Goal: Task Accomplishment & Management: Manage account settings

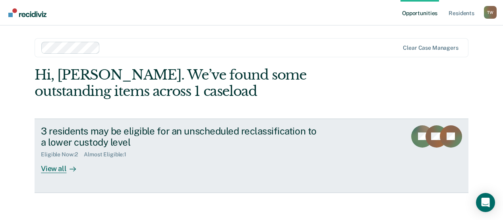
click at [52, 169] on div "View all" at bounding box center [63, 166] width 45 height 16
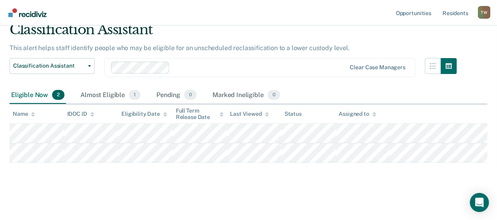
scroll to position [40, 0]
click at [103, 87] on div "Almost Eligible 1" at bounding box center [110, 95] width 63 height 17
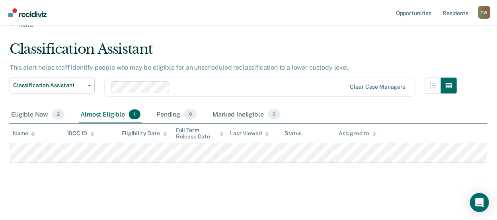
scroll to position [20, 0]
click at [25, 107] on div "Eligible Now 2" at bounding box center [38, 114] width 56 height 17
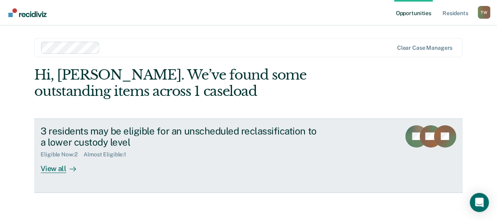
scroll to position [4, 0]
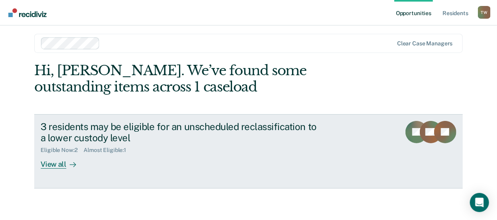
click at [45, 161] on div "View all" at bounding box center [63, 161] width 45 height 16
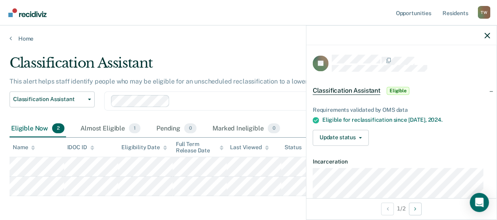
click at [254, 48] on main "Classification Assistant This alert helps staff identify people who may be elig…" at bounding box center [248, 146] width 497 height 209
click at [485, 34] on icon "button" at bounding box center [487, 36] width 6 height 6
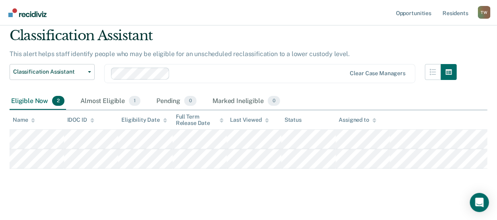
scroll to position [40, 0]
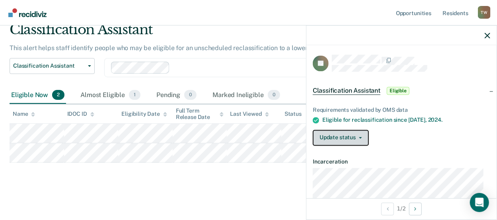
click at [361, 135] on button "Update status" at bounding box center [340, 138] width 56 height 16
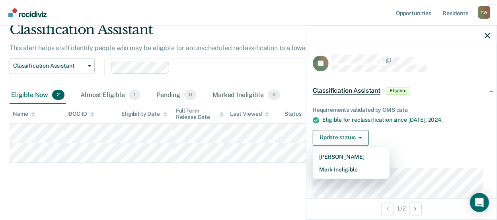
click at [181, 174] on div "Classification Assistant This alert helps staff identify people who may be elig…" at bounding box center [248, 103] width 477 height 164
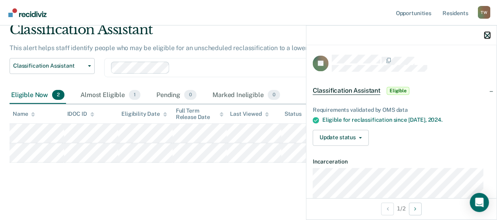
click at [486, 34] on icon "button" at bounding box center [487, 36] width 6 height 6
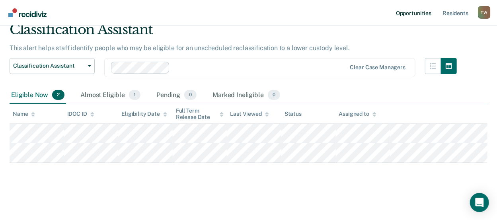
click at [408, 12] on link "Opportunities" at bounding box center [413, 12] width 39 height 25
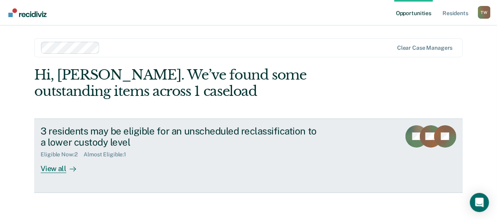
click at [52, 172] on div "View all" at bounding box center [63, 166] width 45 height 16
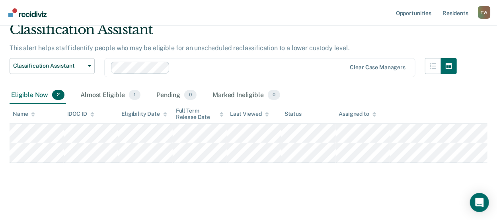
scroll to position [40, 0]
click at [458, 12] on link "Resident s" at bounding box center [454, 12] width 29 height 25
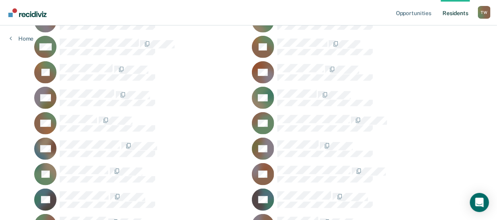
scroll to position [199, 0]
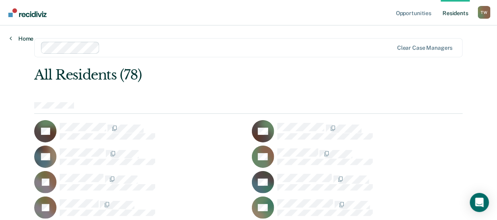
click at [10, 39] on icon at bounding box center [11, 38] width 2 height 6
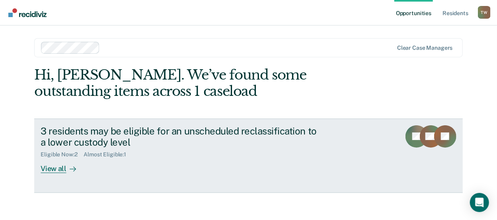
click at [51, 169] on div "View all" at bounding box center [63, 166] width 45 height 16
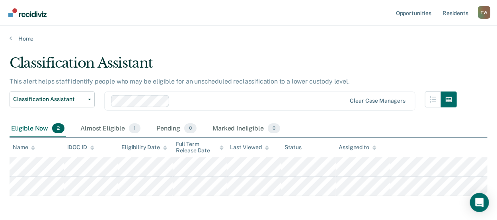
scroll to position [40, 0]
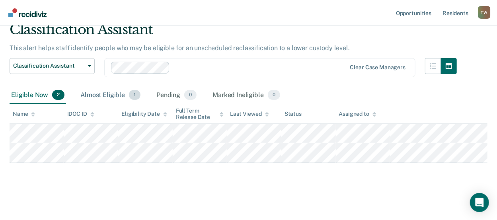
click at [105, 90] on div "Almost Eligible 1" at bounding box center [110, 95] width 63 height 17
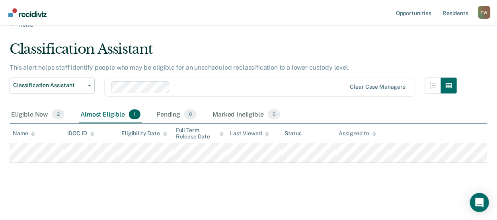
scroll to position [20, 0]
click at [22, 109] on div "Eligible Now 2" at bounding box center [38, 114] width 56 height 17
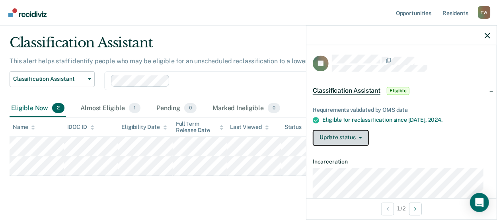
click at [362, 135] on button "Update status" at bounding box center [340, 138] width 56 height 16
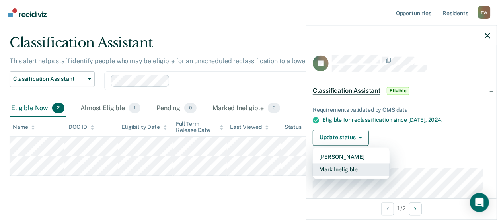
click at [351, 169] on button "Mark Ineligible" at bounding box center [350, 169] width 77 height 13
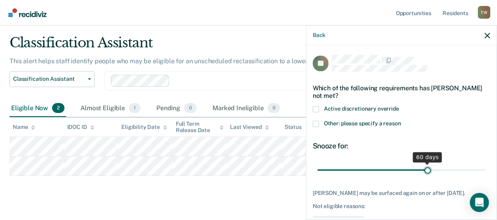
drag, startPoint x: 372, startPoint y: 169, endPoint x: 423, endPoint y: 171, distance: 50.5
click at [423, 171] on input "range" at bounding box center [401, 170] width 168 height 14
drag, startPoint x: 424, startPoint y: 170, endPoint x: 395, endPoint y: 168, distance: 28.7
click at [395, 168] on input "range" at bounding box center [401, 170] width 168 height 14
click at [396, 169] on input "range" at bounding box center [401, 170] width 168 height 14
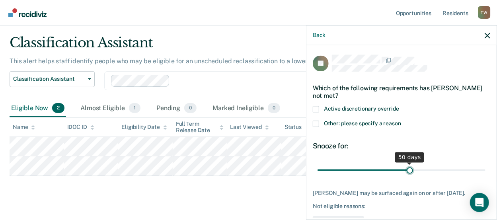
drag, startPoint x: 396, startPoint y: 169, endPoint x: 405, endPoint y: 169, distance: 9.9
type input "50"
click at [405, 169] on input "range" at bounding box center [401, 170] width 168 height 14
click at [286, 198] on div "Classification Assistant This alert helps staff identify people who may be elig…" at bounding box center [248, 117] width 477 height 164
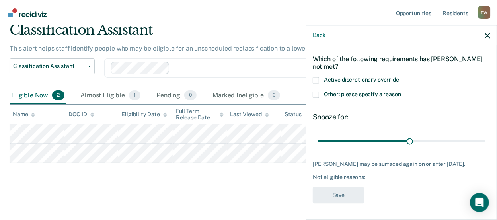
scroll to position [40, 0]
click at [338, 180] on div "Not eligible reasons:" at bounding box center [400, 177] width 177 height 7
click at [372, 177] on div "Not eligible reasons:" at bounding box center [400, 177] width 177 height 7
click at [372, 179] on div "Not eligible reasons:" at bounding box center [400, 177] width 177 height 7
click at [371, 179] on div "Not eligible reasons:" at bounding box center [400, 177] width 177 height 7
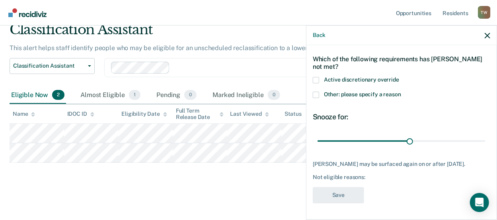
click at [316, 92] on span at bounding box center [315, 95] width 6 height 6
click at [401, 92] on input "Other: please specify a reason" at bounding box center [401, 92] width 0 height 0
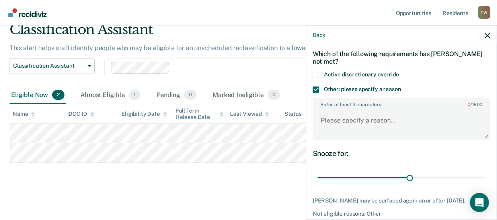
scroll to position [74, 0]
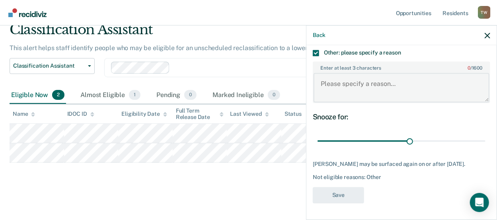
click at [370, 73] on textarea "Enter at least 3 characters 0 / 1600" at bounding box center [401, 87] width 176 height 29
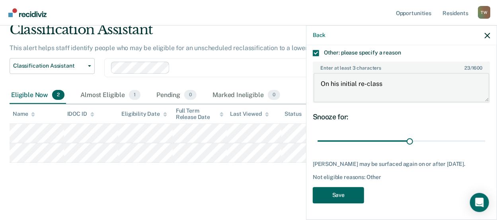
type textarea "On his initial re-class"
click at [341, 199] on button "Save" at bounding box center [337, 195] width 51 height 16
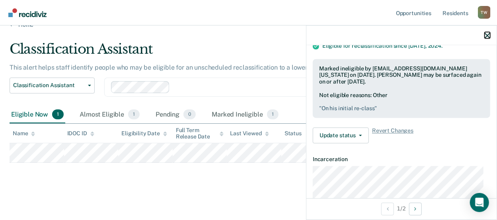
click at [487, 33] on icon "button" at bounding box center [487, 36] width 6 height 6
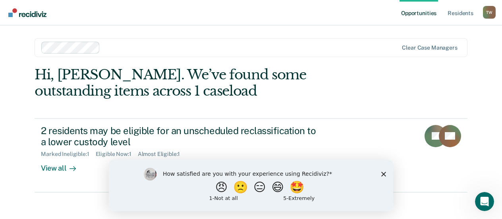
click at [382, 173] on icon "Close survey" at bounding box center [384, 174] width 5 height 5
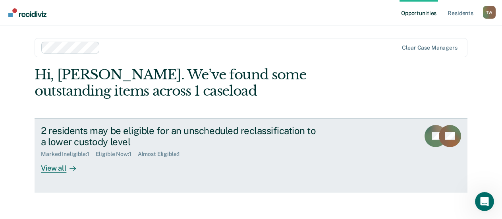
click at [59, 167] on div "View all" at bounding box center [63, 166] width 45 height 16
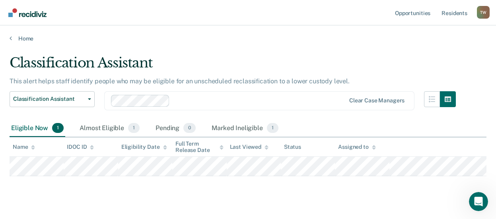
drag, startPoint x: 475, startPoint y: 0, endPoint x: 217, endPoint y: 15, distance: 258.4
click at [217, 15] on nav "Opportunities Resident s [PERSON_NAME] Profile How it works Log Out" at bounding box center [248, 12] width 496 height 25
click at [29, 200] on div "Classification Assistant This alert helps staff identify people who may be elig…" at bounding box center [248, 127] width 477 height 145
